Goal: Use online tool/utility: Use online tool/utility

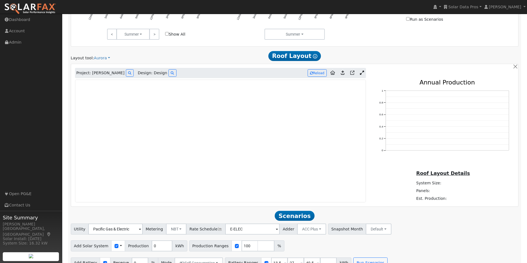
scroll to position [304, 0]
click at [128, 74] on icon at bounding box center [129, 72] width 3 height 3
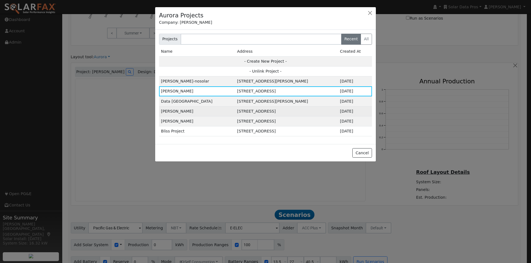
click at [235, 111] on td "[STREET_ADDRESS]" at bounding box center [286, 111] width 103 height 10
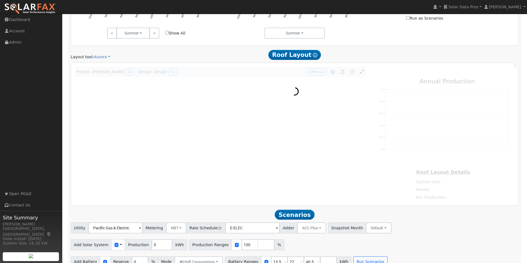
scroll to position [305, 0]
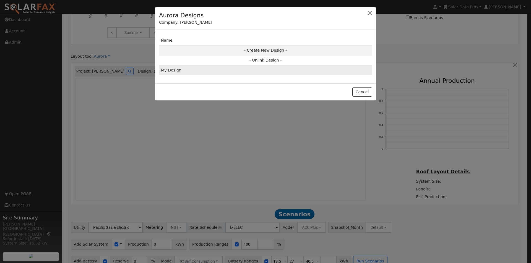
click at [169, 70] on td "My Design" at bounding box center [265, 71] width 213 height 10
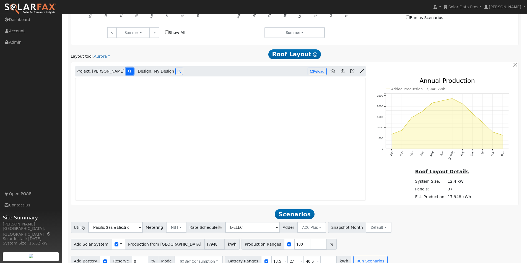
click at [126, 72] on button at bounding box center [130, 71] width 8 height 7
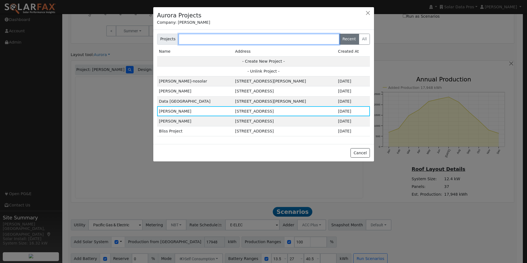
scroll to position [306, 0]
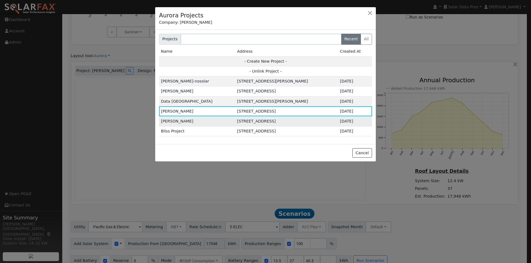
click at [176, 121] on td "[PERSON_NAME]" at bounding box center [197, 121] width 76 height 10
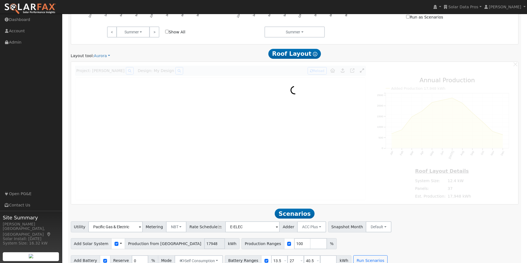
scroll to position [306, 0]
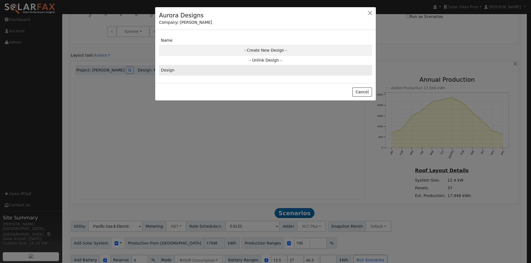
click at [166, 70] on td "Design" at bounding box center [265, 71] width 213 height 10
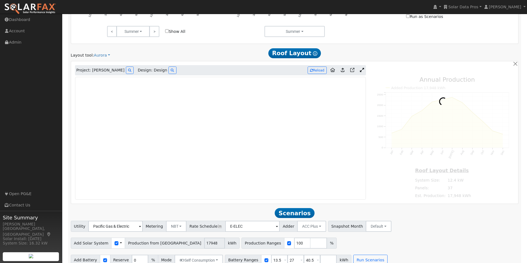
type input "18389"
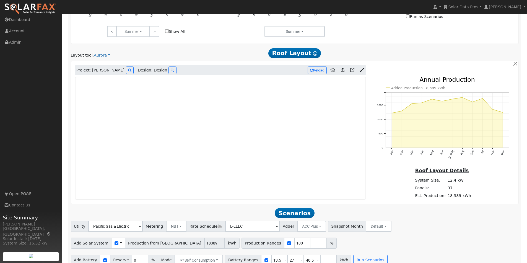
click at [362, 72] on icon at bounding box center [362, 70] width 4 height 4
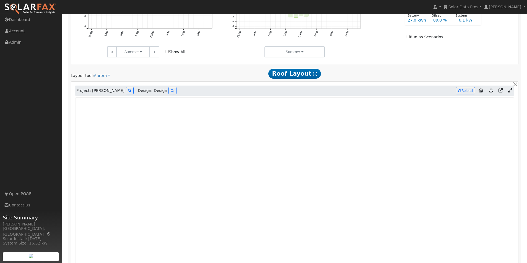
scroll to position [268, 0]
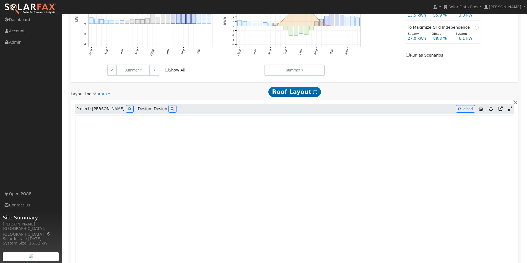
click at [510, 111] on icon at bounding box center [510, 109] width 4 height 4
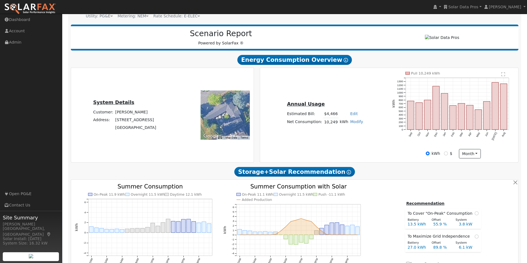
scroll to position [61, 0]
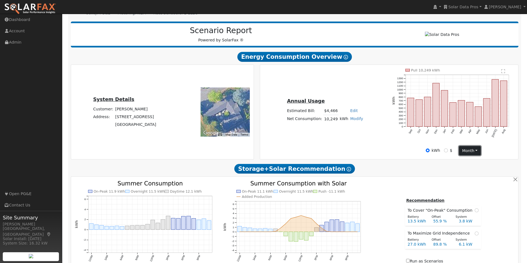
click at [474, 154] on button "month" at bounding box center [470, 150] width 22 height 9
click at [466, 164] on link "Day" at bounding box center [478, 162] width 38 height 8
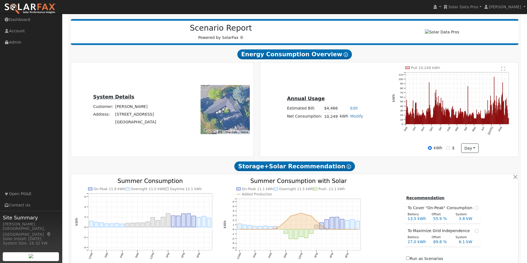
scroll to position [65, 0]
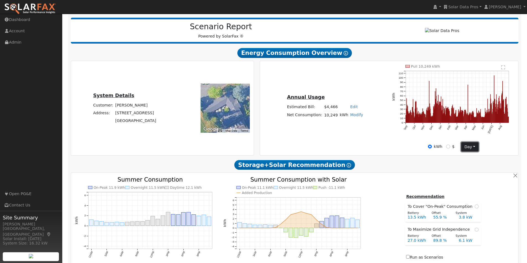
click at [471, 152] on button "day" at bounding box center [469, 146] width 17 height 9
click at [469, 169] on link "Month" at bounding box center [480, 166] width 38 height 8
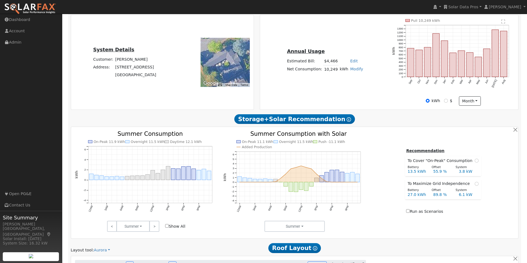
scroll to position [121, 0]
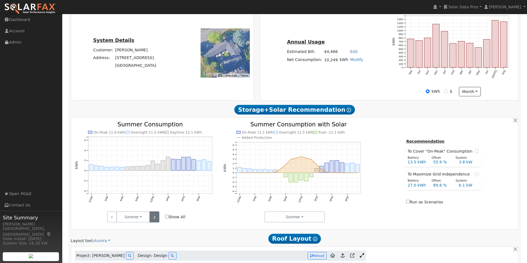
click at [154, 218] on link ">" at bounding box center [154, 217] width 10 height 11
click at [167, 219] on input "Show All" at bounding box center [167, 217] width 4 height 4
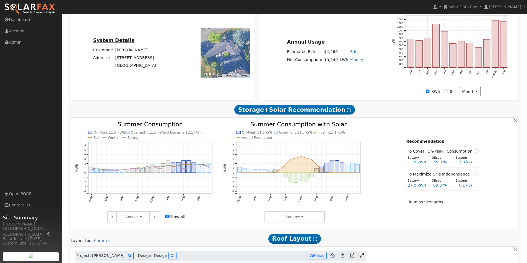
click at [167, 219] on input "Show All" at bounding box center [167, 217] width 4 height 4
checkbox input "false"
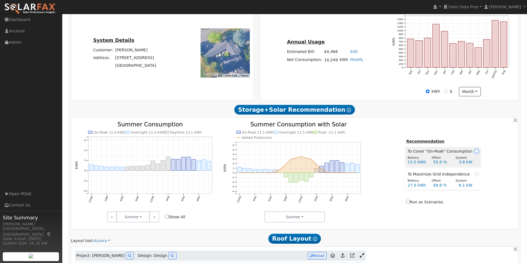
click at [474, 153] on input "radio" at bounding box center [476, 152] width 4 height 4
radio input "true"
click at [474, 176] on input "radio" at bounding box center [476, 175] width 4 height 4
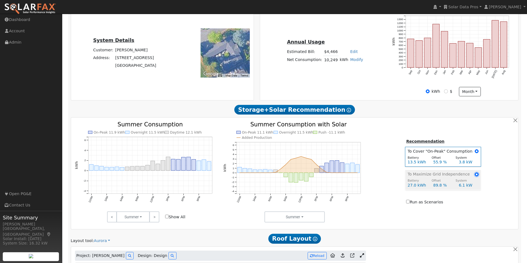
radio input "true"
radio input "false"
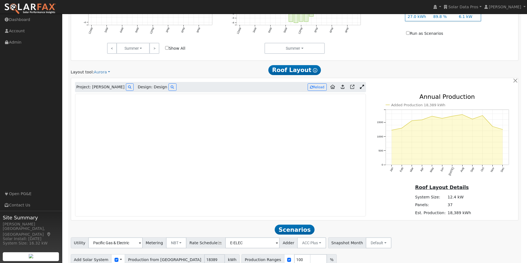
scroll to position [289, 0]
click at [361, 90] on icon at bounding box center [362, 87] width 4 height 4
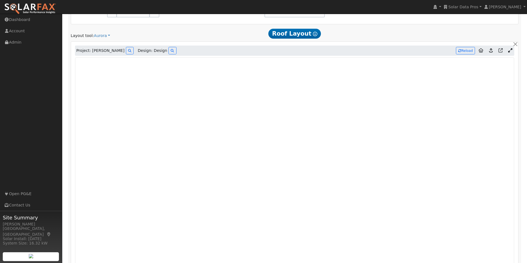
scroll to position [322, 0]
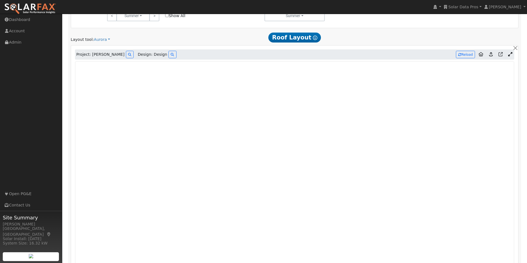
click at [511, 56] on icon at bounding box center [510, 54] width 4 height 4
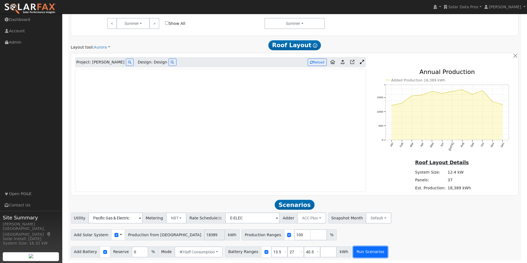
click at [358, 254] on button "Run Scenarios" at bounding box center [370, 252] width 34 height 11
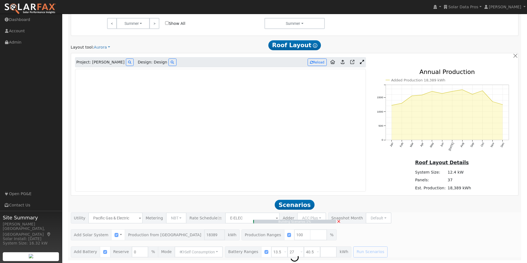
type input "12.3"
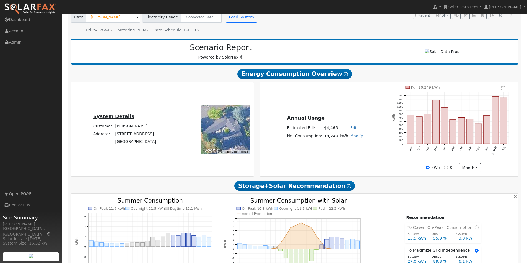
scroll to position [3, 0]
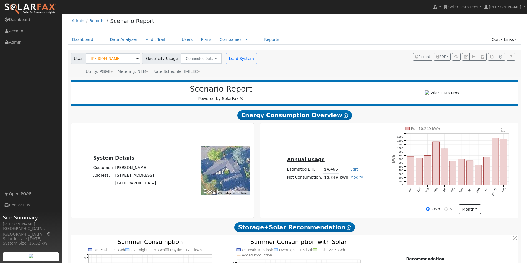
click at [136, 59] on span at bounding box center [137, 59] width 2 height 6
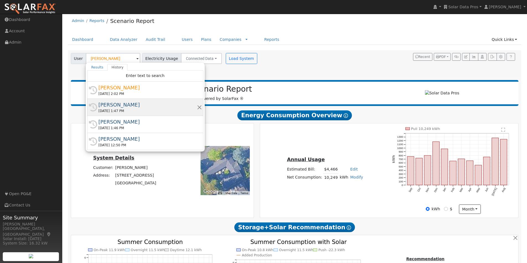
click at [119, 104] on div "[PERSON_NAME]" at bounding box center [147, 104] width 98 height 7
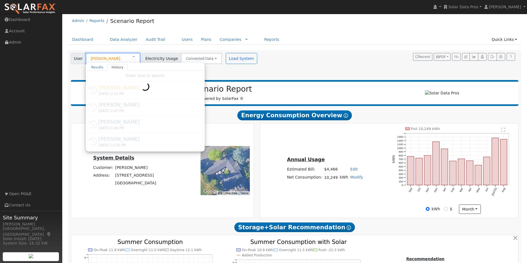
type input "[PERSON_NAME]"
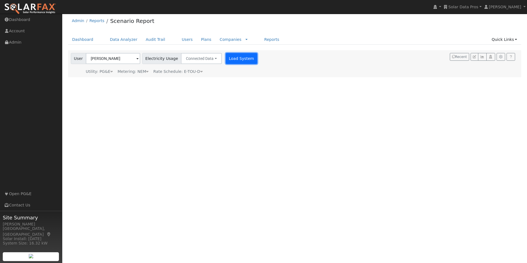
click at [226, 58] on button "Load System" at bounding box center [242, 58] width 32 height 11
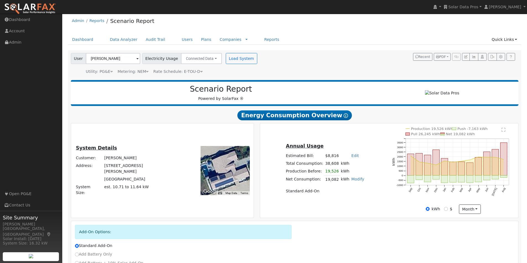
drag, startPoint x: 237, startPoint y: 174, endPoint x: 230, endPoint y: 161, distance: 14.5
click at [230, 161] on div at bounding box center [224, 170] width 49 height 49
click at [475, 212] on button "month" at bounding box center [470, 209] width 22 height 9
click at [466, 222] on link "Day" at bounding box center [478, 221] width 38 height 8
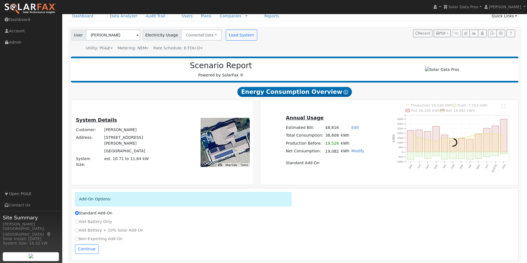
scroll to position [32, 0]
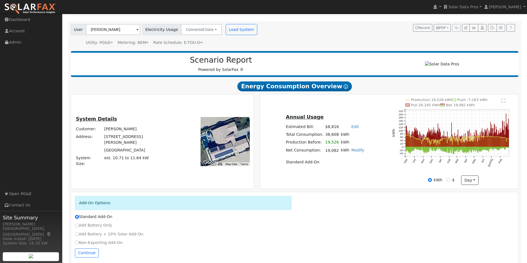
click at [504, 103] on text "" at bounding box center [503, 101] width 4 height 4
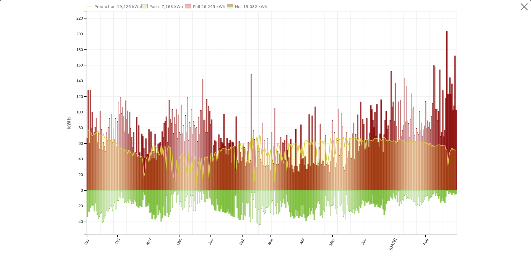
click at [235, 5] on text "Net 19,082 kWh" at bounding box center [251, 6] width 32 height 4
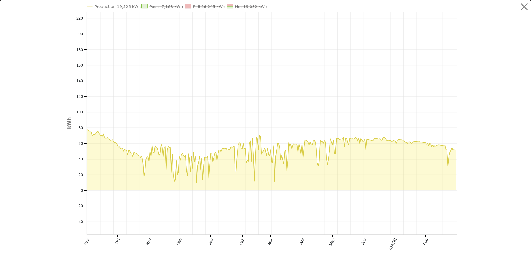
click at [235, 5] on text "Net 19,082 kWh" at bounding box center [251, 6] width 32 height 4
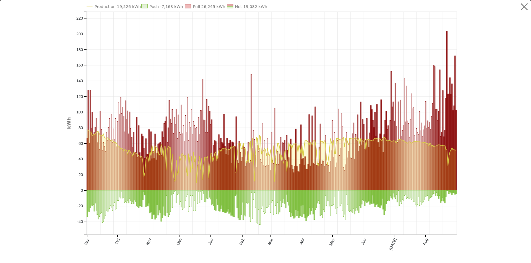
click at [119, 6] on text "Production 19,526 kWh" at bounding box center [117, 6] width 46 height 4
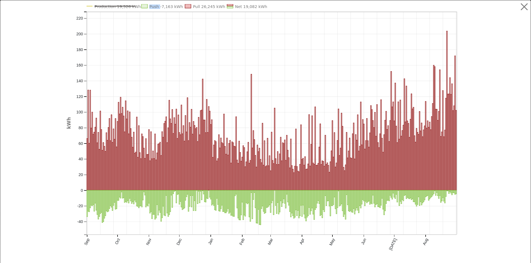
click at [119, 6] on line at bounding box center [114, 6] width 41 height 0
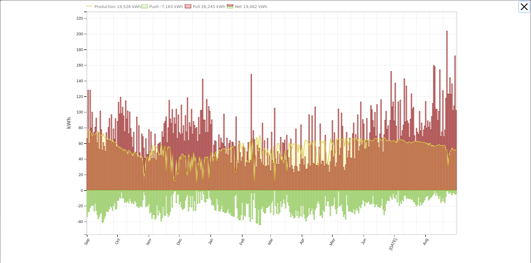
click at [520, 6] on button "button" at bounding box center [524, 7] width 11 height 11
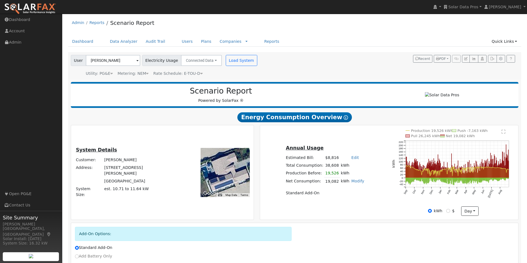
scroll to position [0, 0]
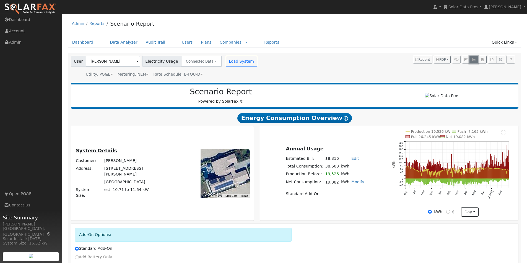
click at [473, 59] on icon "button" at bounding box center [473, 59] width 4 height 3
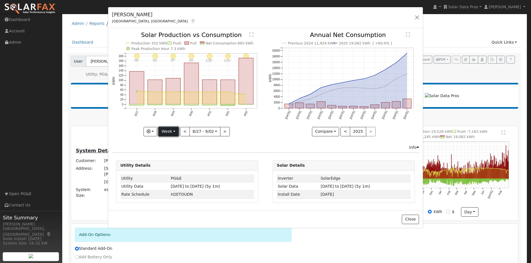
click at [171, 131] on button "Week" at bounding box center [168, 131] width 20 height 9
click at [170, 165] on link "Year" at bounding box center [178, 167] width 38 height 8
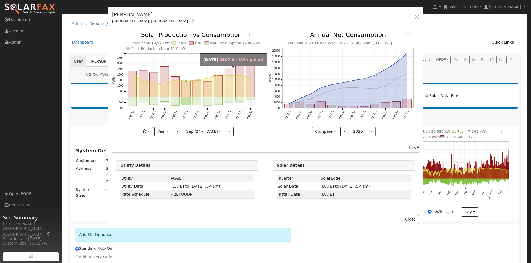
click at [229, 71] on rect "onclick=""" at bounding box center [229, 83] width 9 height 28
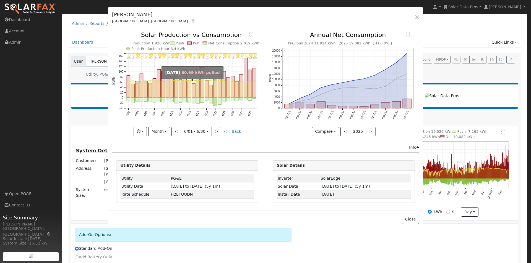
click at [189, 90] on rect "onclick=""" at bounding box center [189, 90] width 4 height 16
type input "[DATE]"
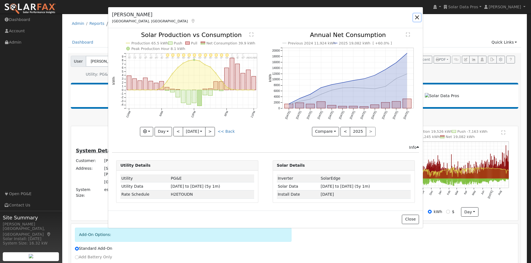
click at [416, 18] on button "button" at bounding box center [417, 18] width 8 height 8
